Goal: Information Seeking & Learning: Learn about a topic

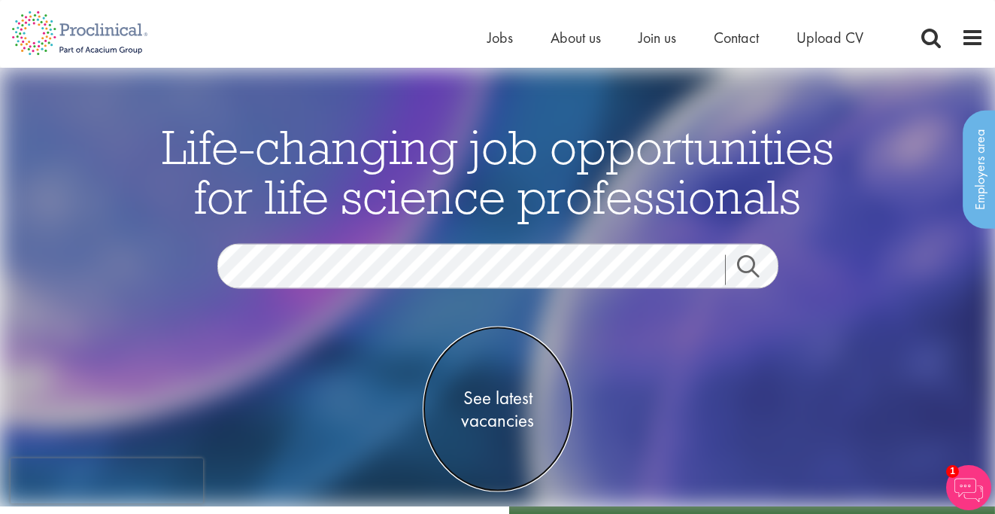
click at [496, 396] on span "See latest vacancies" at bounding box center [498, 408] width 150 height 45
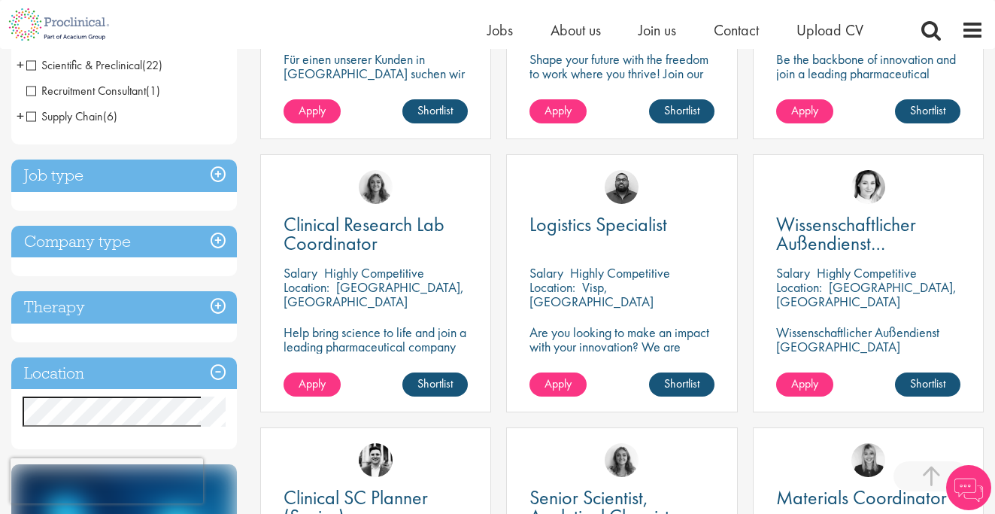
scroll to position [457, 0]
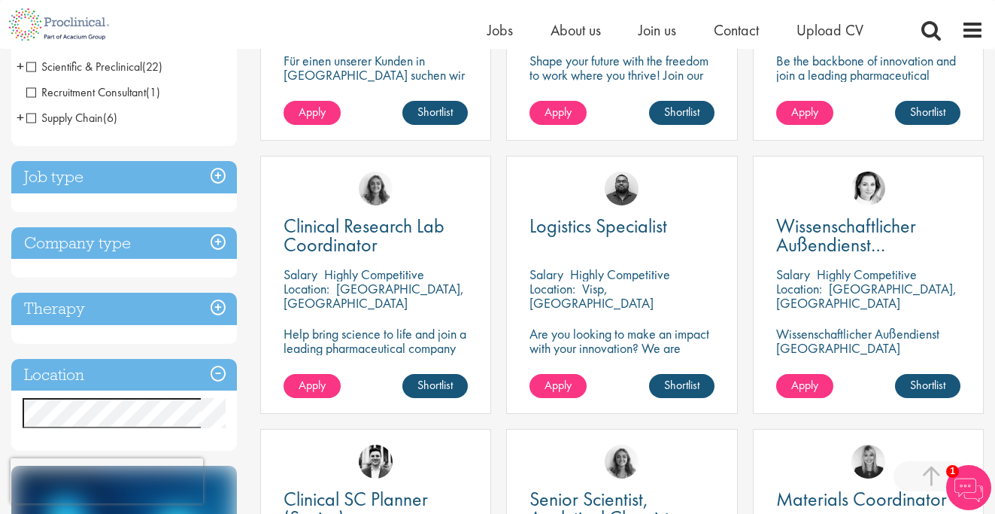
click at [215, 378] on h3 "Location" at bounding box center [124, 375] width 226 height 32
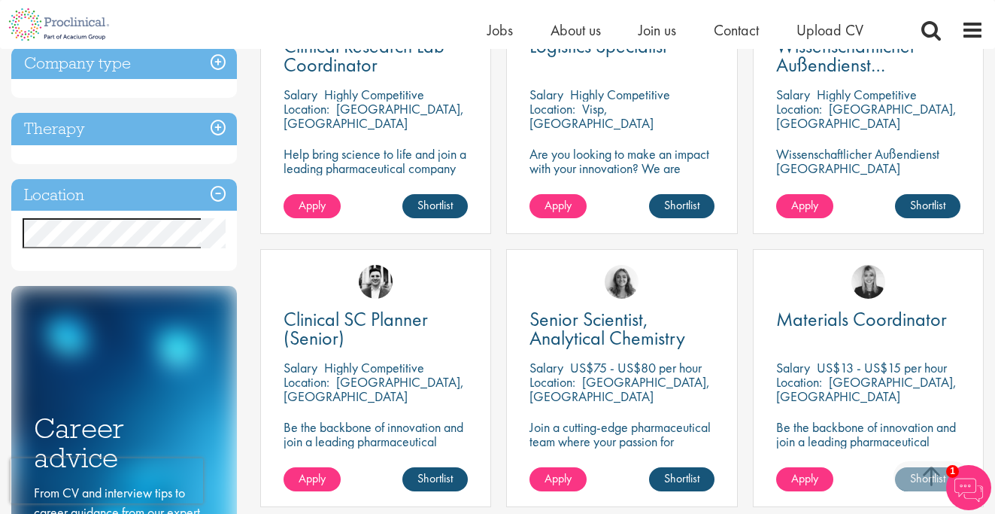
scroll to position [636, 0]
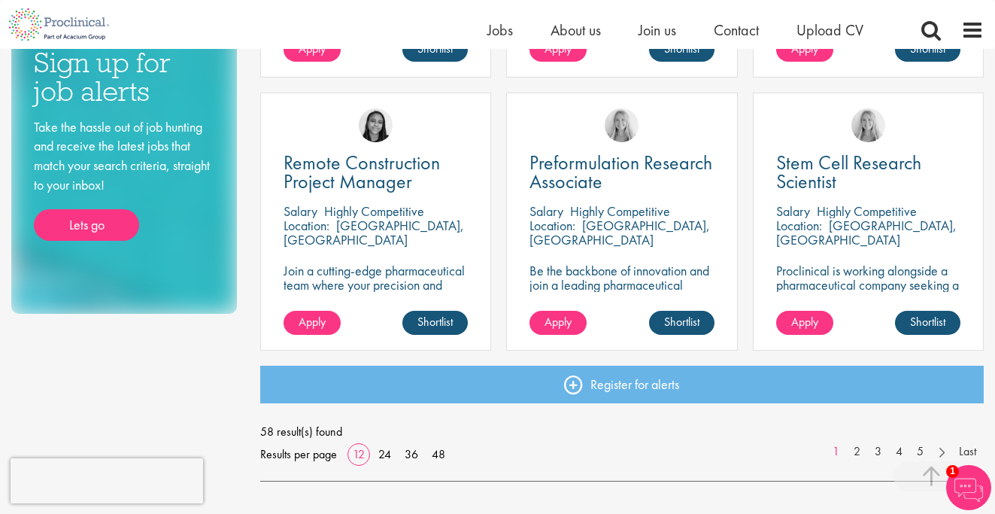
scroll to position [1072, 0]
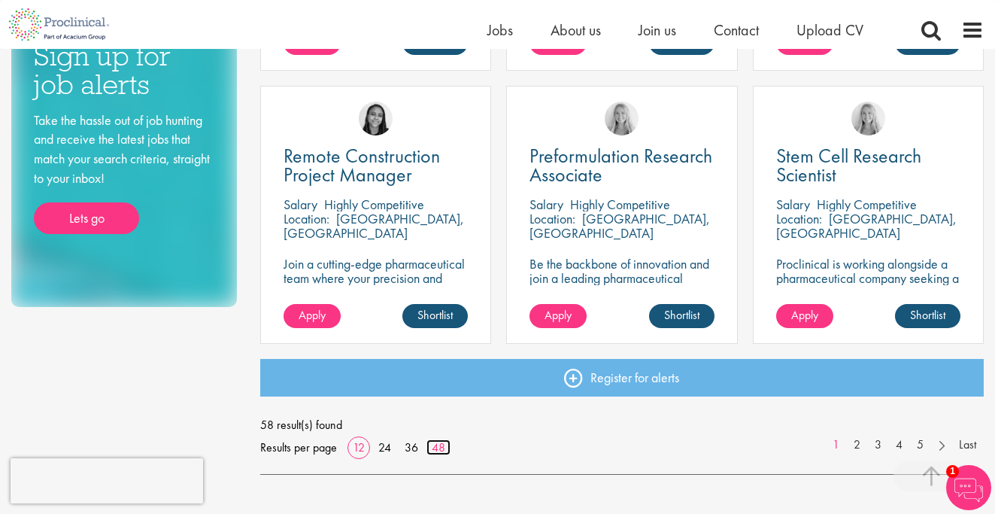
click at [443, 448] on link "48" at bounding box center [438, 447] width 24 height 16
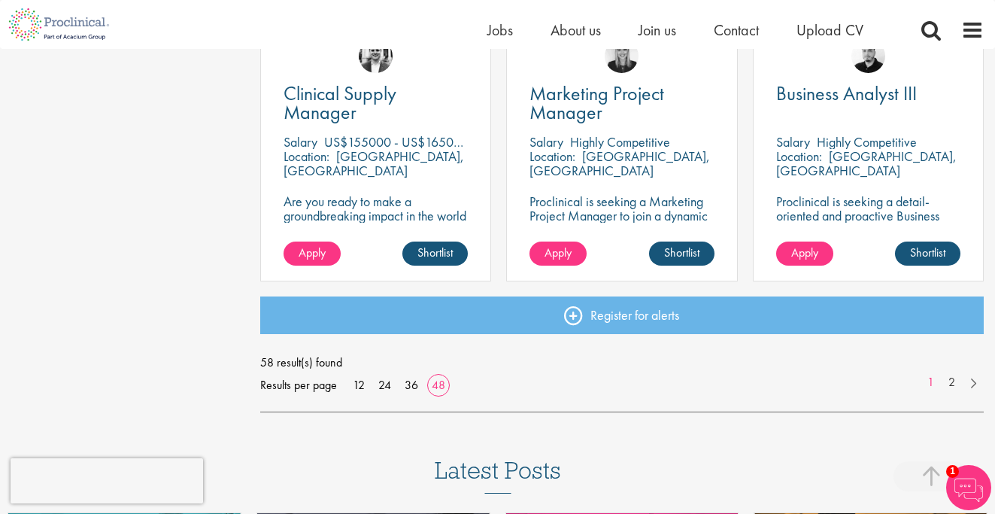
scroll to position [4537, 0]
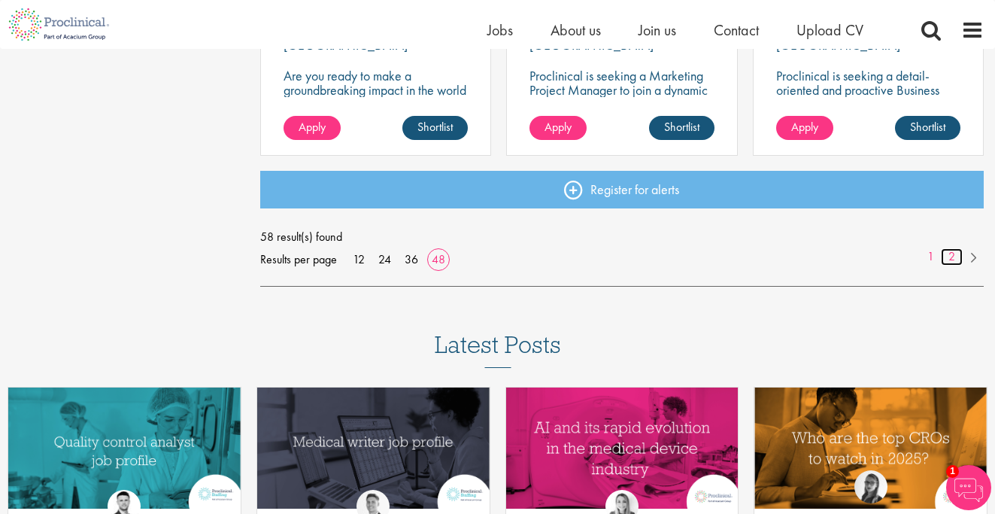
click at [948, 260] on link "2" at bounding box center [952, 256] width 22 height 17
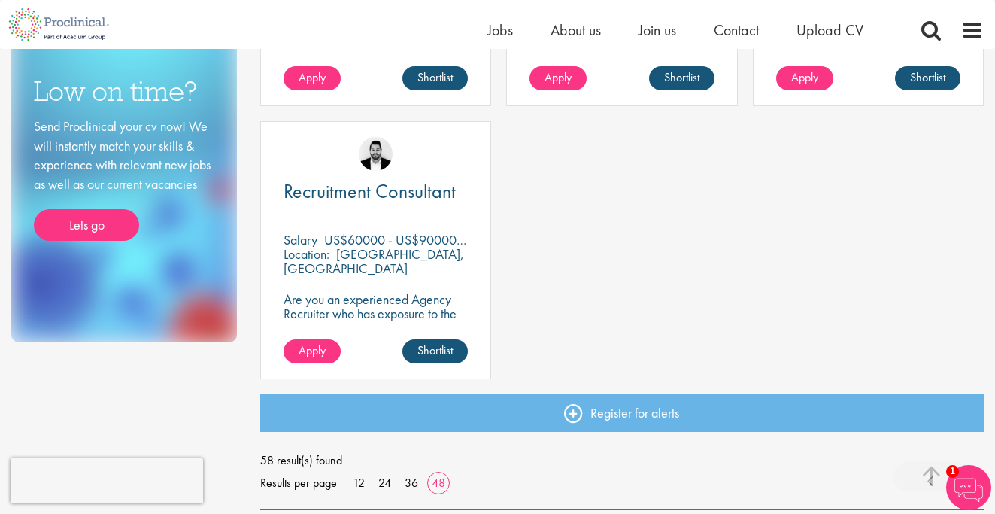
scroll to position [1033, 0]
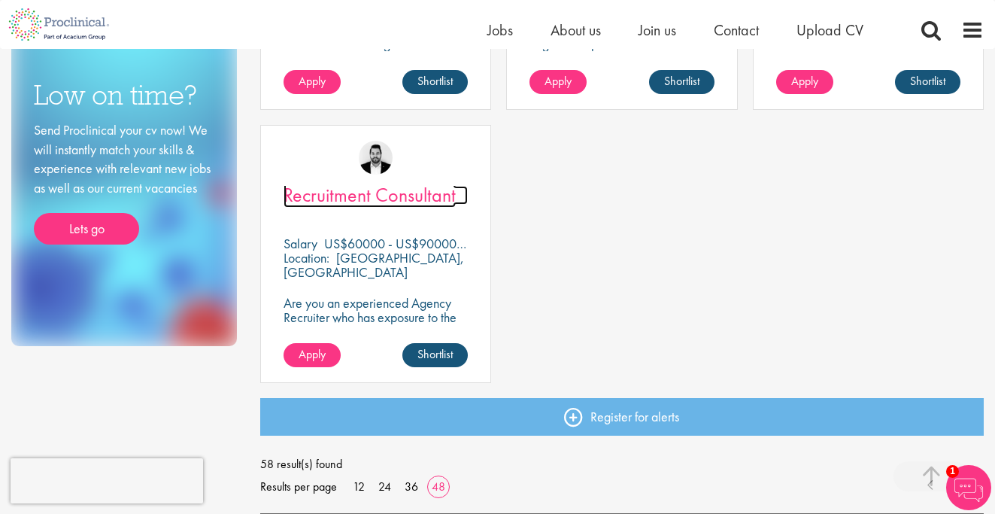
click at [408, 193] on span "Recruitment Consultant" at bounding box center [370, 195] width 172 height 26
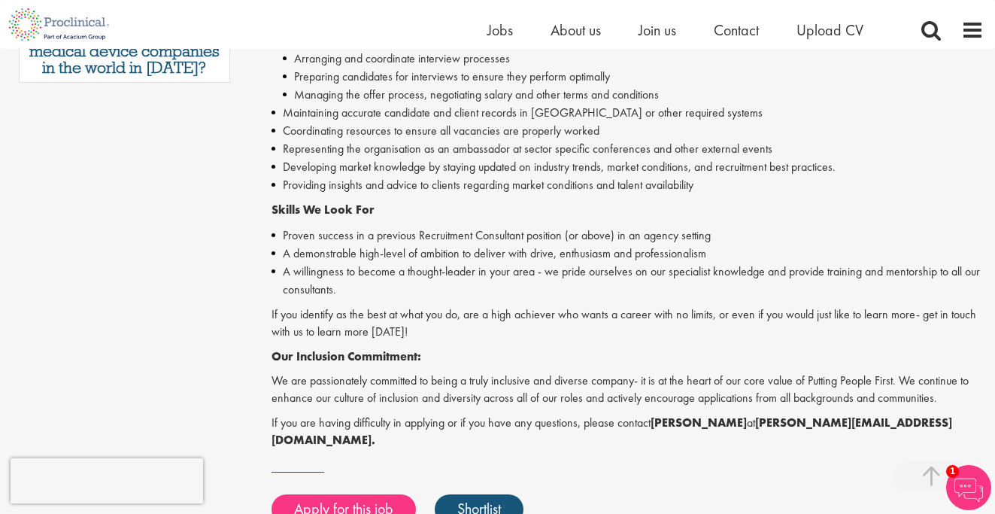
scroll to position [1089, 0]
